Goal: Navigation & Orientation: Find specific page/section

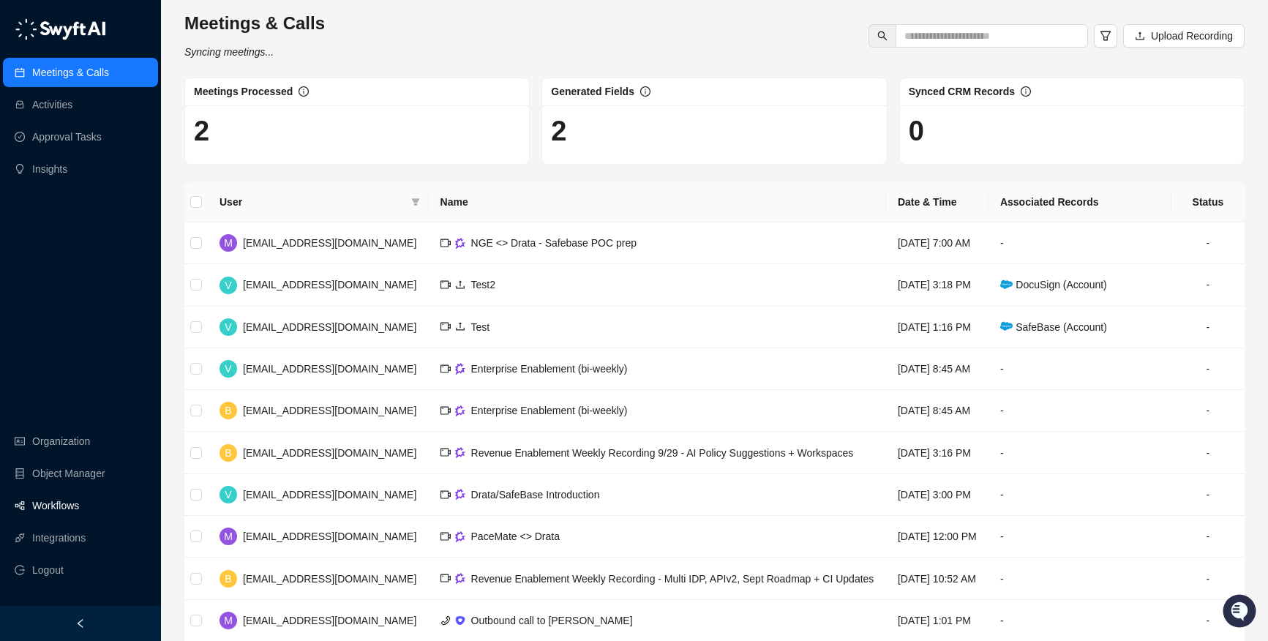
click at [61, 505] on link "Workflows" at bounding box center [55, 505] width 47 height 29
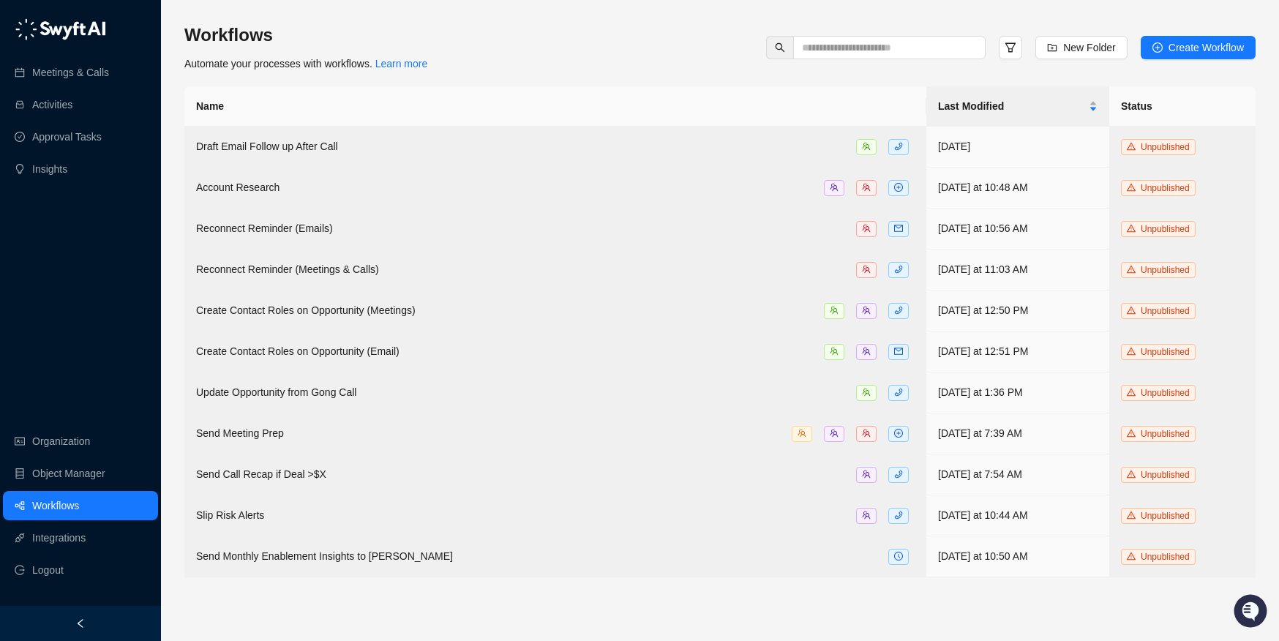
click at [512, 26] on div "Workflows Automate your processes with workflows. Learn more New Folder Create …" at bounding box center [720, 47] width 1072 height 48
click at [526, 39] on div "Workflows Automate your processes with workflows. Learn more New Folder Create …" at bounding box center [720, 47] width 1072 height 48
click at [517, 30] on div "Workflows Automate your processes with workflows. Learn more New Folder Create …" at bounding box center [720, 47] width 1072 height 48
click at [537, 45] on div "Workflows Automate your processes with workflows. Learn more New Folder Create …" at bounding box center [720, 47] width 1072 height 48
click at [68, 442] on link "Organization" at bounding box center [61, 441] width 58 height 29
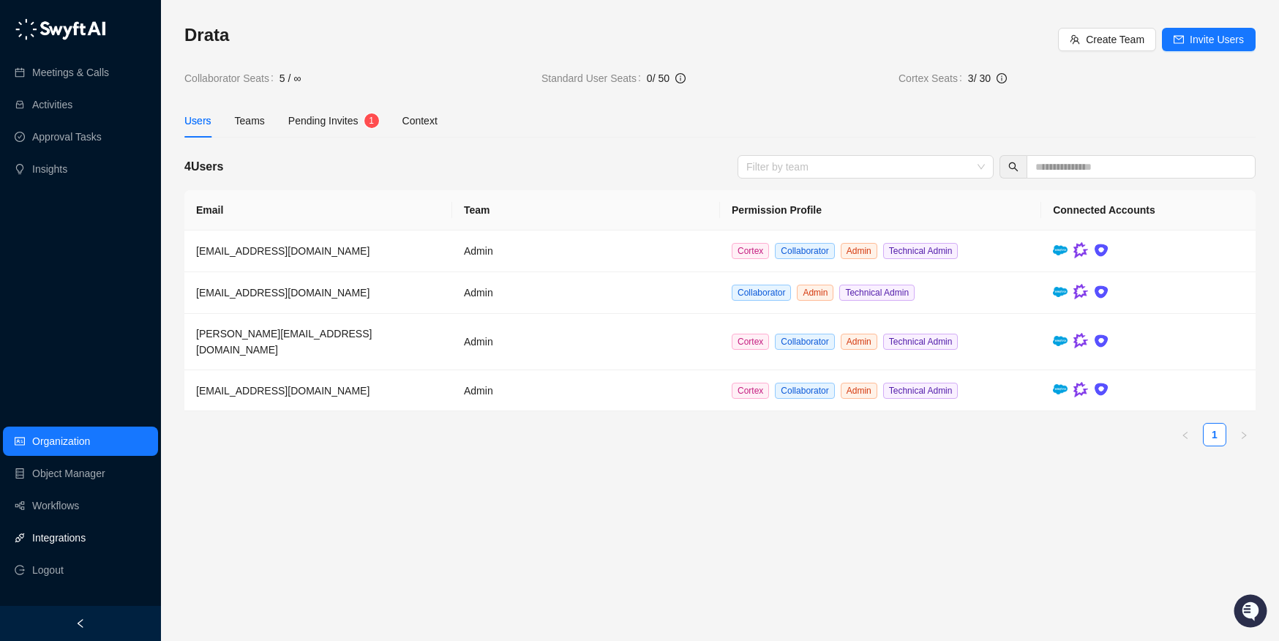
click at [72, 537] on link "Integrations" at bounding box center [58, 537] width 53 height 29
